Goal: Check status

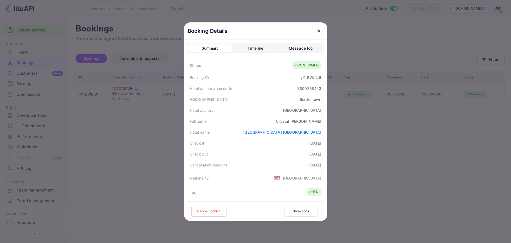
scroll to position [118, 0]
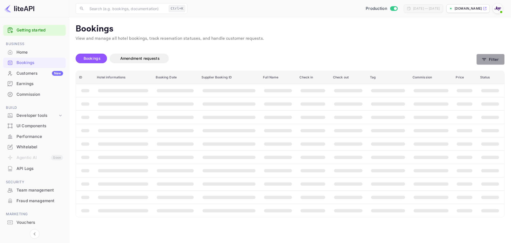
click at [497, 60] on button "Filter" at bounding box center [491, 59] width 28 height 11
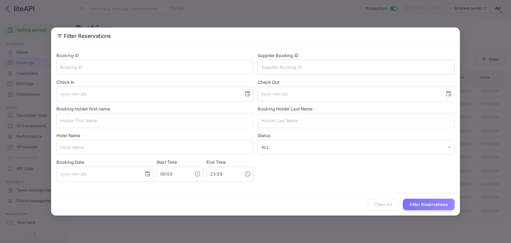
click at [281, 70] on input "text" at bounding box center [356, 67] width 197 height 15
paste input "9035976"
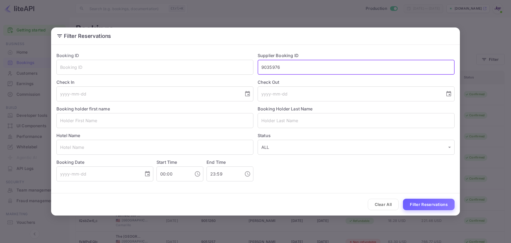
type input "9035976"
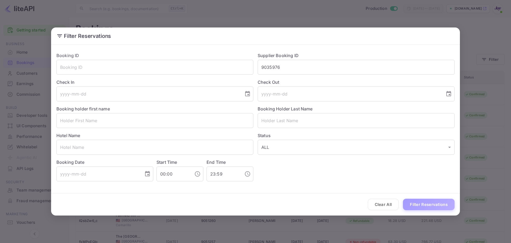
drag, startPoint x: 421, startPoint y: 206, endPoint x: 421, endPoint y: 203, distance: 3.0
click at [421, 205] on button "Filter Reservations" at bounding box center [429, 203] width 52 height 11
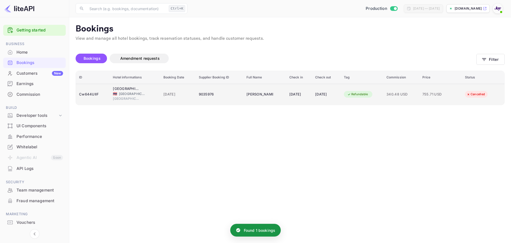
click at [98, 98] on div "Cw644UlIF" at bounding box center [92, 94] width 27 height 9
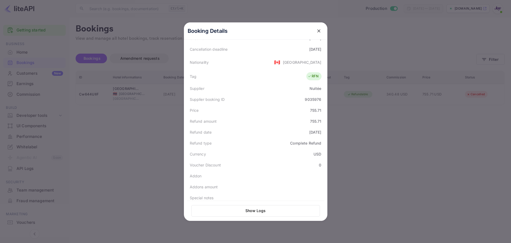
scroll to position [120, 0]
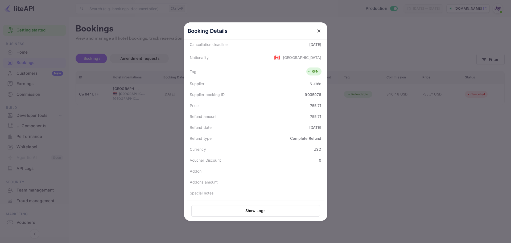
click at [412, 146] on div at bounding box center [255, 121] width 511 height 243
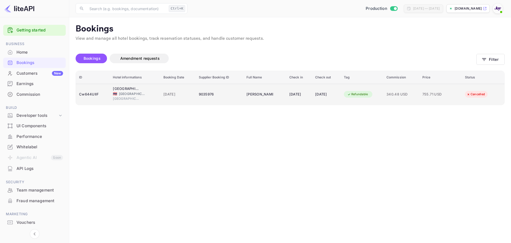
click at [83, 100] on td "Cw644UlIF" at bounding box center [93, 94] width 34 height 21
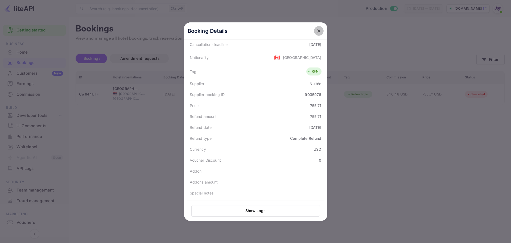
click at [317, 31] on icon "close" at bounding box center [318, 30] width 3 height 3
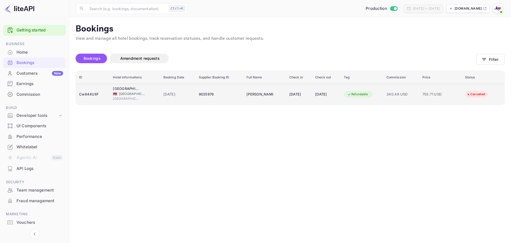
click at [96, 95] on div "Cw644UlIF" at bounding box center [92, 94] width 27 height 9
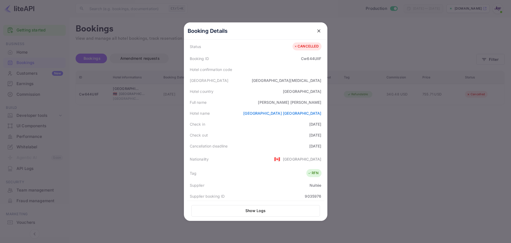
scroll to position [80, 0]
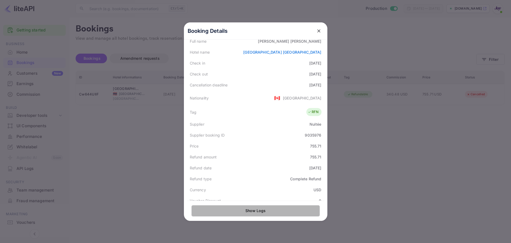
click at [275, 212] on button "Show Logs" at bounding box center [255, 210] width 129 height 11
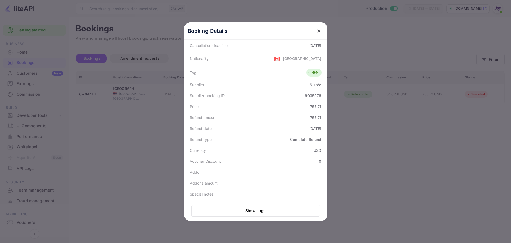
scroll to position [120, 0]
click at [101, 145] on div at bounding box center [255, 121] width 511 height 243
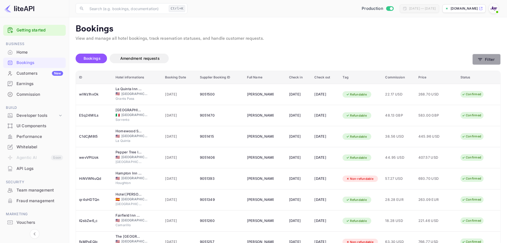
click at [475, 62] on button "Filter" at bounding box center [487, 59] width 28 height 11
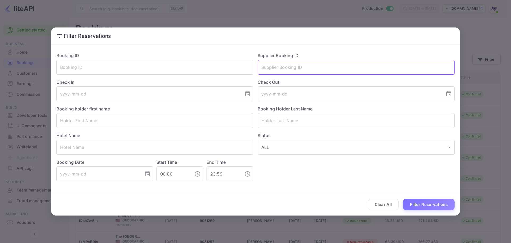
click at [275, 71] on input "text" at bounding box center [356, 67] width 197 height 15
paste input "9035976"
type input "9035976"
click at [439, 202] on button "Filter Reservations" at bounding box center [429, 203] width 52 height 11
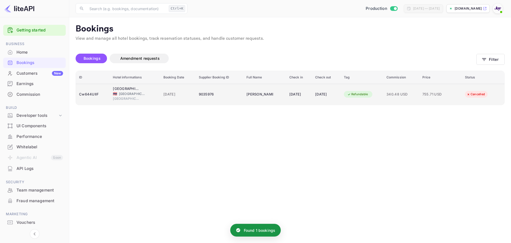
click at [107, 97] on td "Cw644UlIF" at bounding box center [93, 94] width 34 height 21
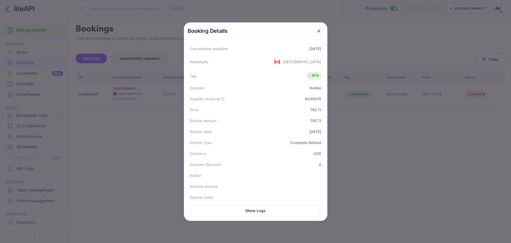
scroll to position [120, 0]
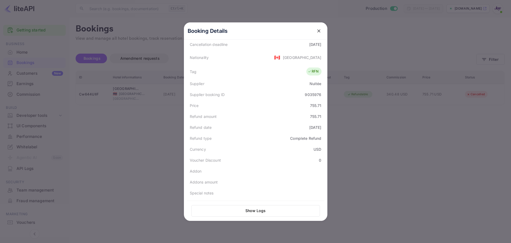
drag, startPoint x: 316, startPoint y: 127, endPoint x: 283, endPoint y: 127, distance: 32.2
click at [283, 127] on div "Refund date 2025-08-23" at bounding box center [255, 127] width 137 height 11
click at [274, 148] on div "Currency USD" at bounding box center [255, 149] width 137 height 11
click at [320, 31] on button "close" at bounding box center [319, 31] width 10 height 10
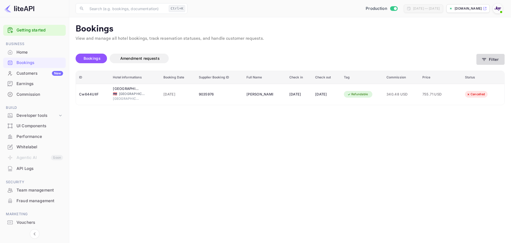
click at [491, 58] on button "Filter" at bounding box center [491, 59] width 28 height 11
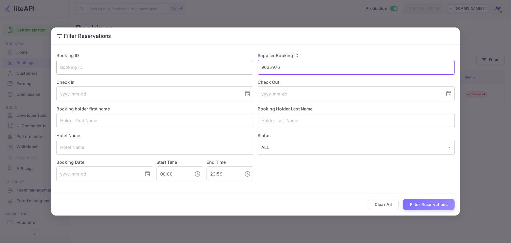
drag, startPoint x: 290, startPoint y: 70, endPoint x: 208, endPoint y: 68, distance: 81.5
click at [208, 68] on div "Booking ID ​ Supplier Booking ID 9035976 ​ Check In ​ Check Out ​ Booking holde…" at bounding box center [253, 114] width 403 height 133
type input "9"
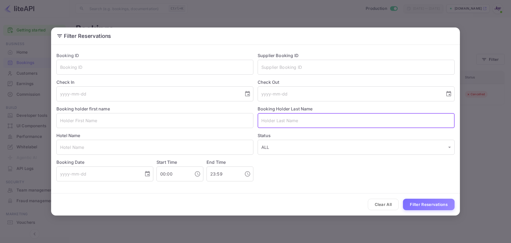
click at [292, 120] on input "text" at bounding box center [356, 120] width 197 height 15
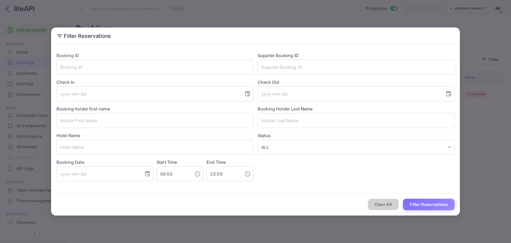
drag, startPoint x: 382, startPoint y: 206, endPoint x: 390, endPoint y: 208, distance: 8.5
click at [382, 206] on button "Clear All" at bounding box center [383, 203] width 31 height 11
